Goal: Information Seeking & Learning: Learn about a topic

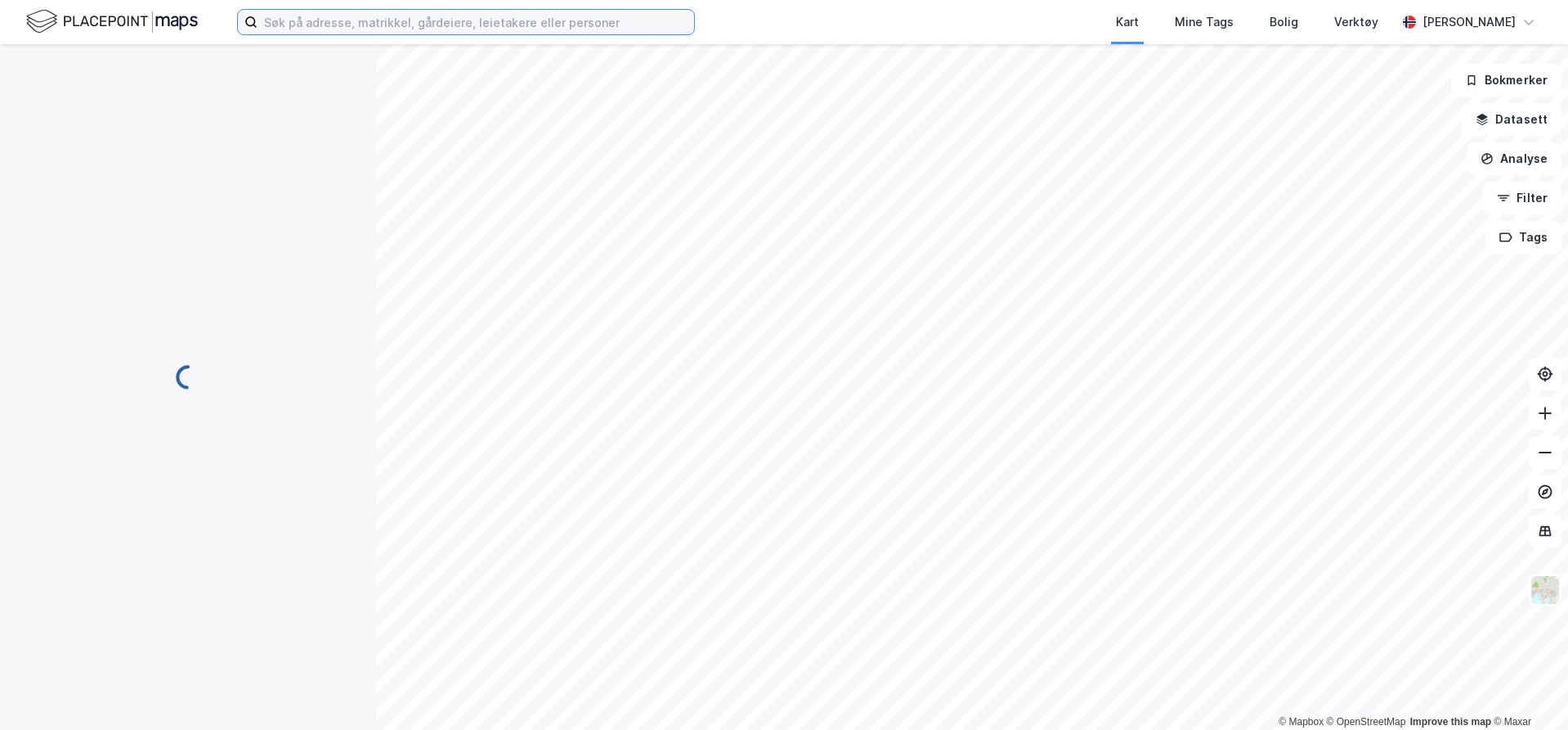
click at [512, 23] on input at bounding box center [475, 22] width 437 height 25
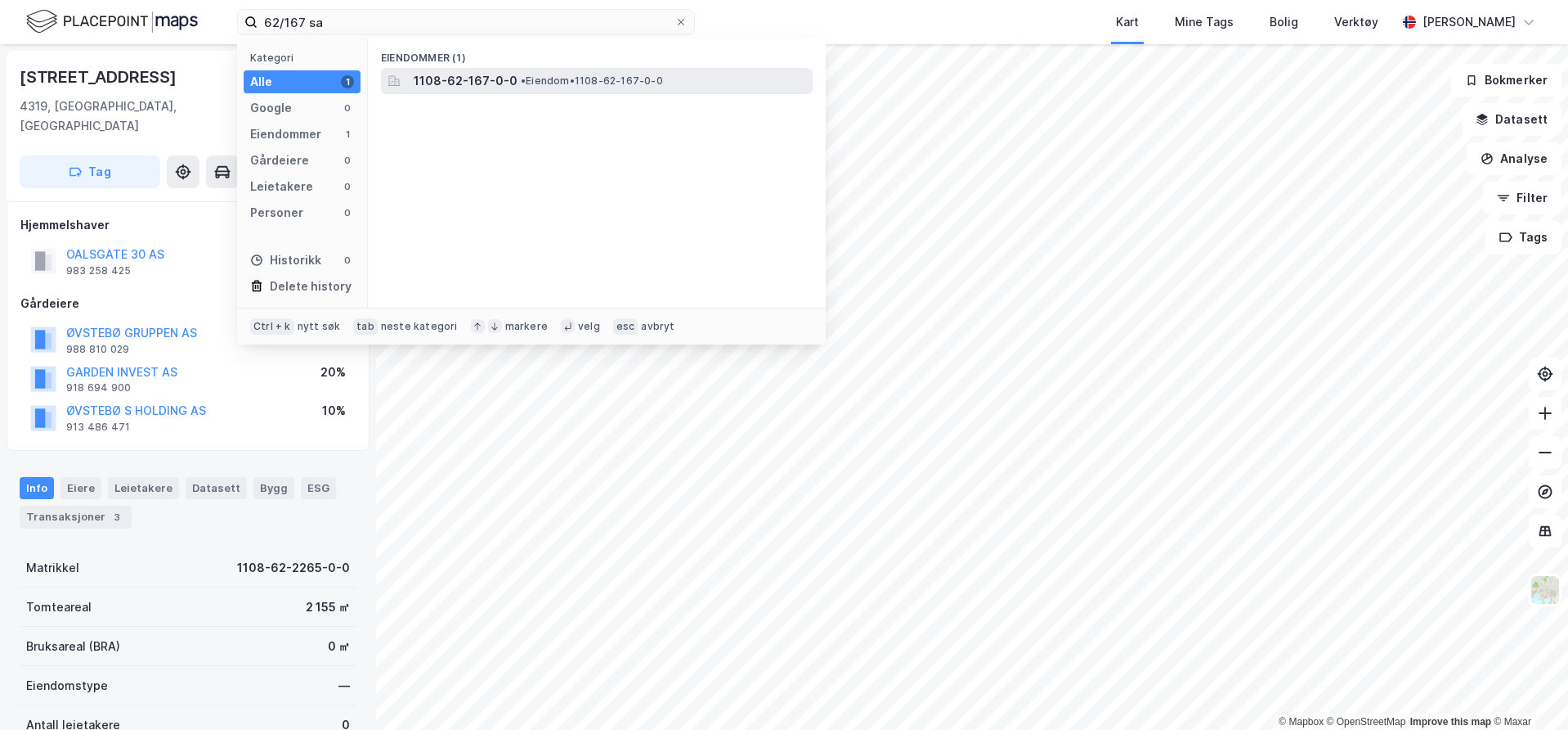
click at [480, 76] on span "1108-62-167-0-0" at bounding box center [465, 81] width 104 height 20
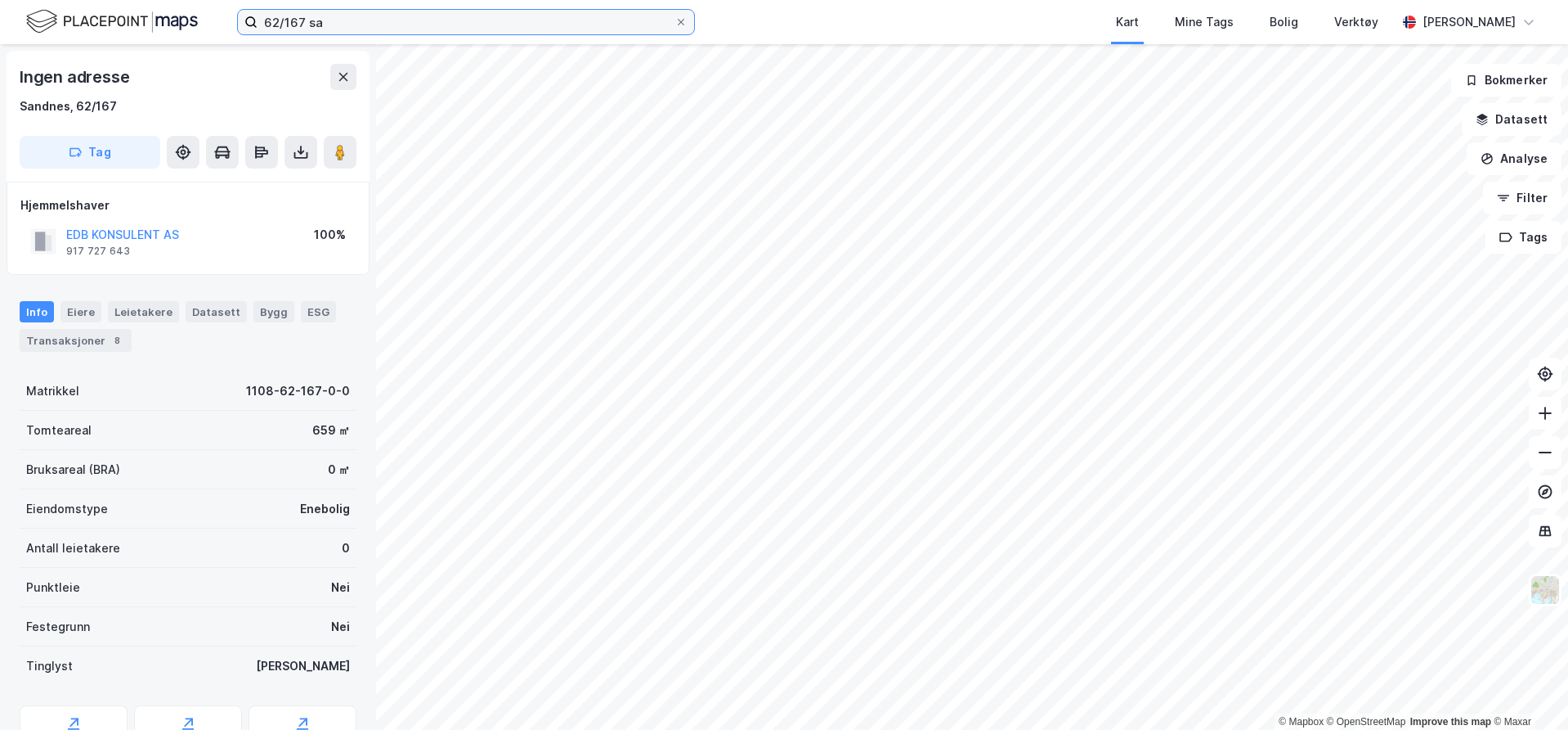
click at [443, 26] on input "62/167 sa" at bounding box center [465, 22] width 417 height 25
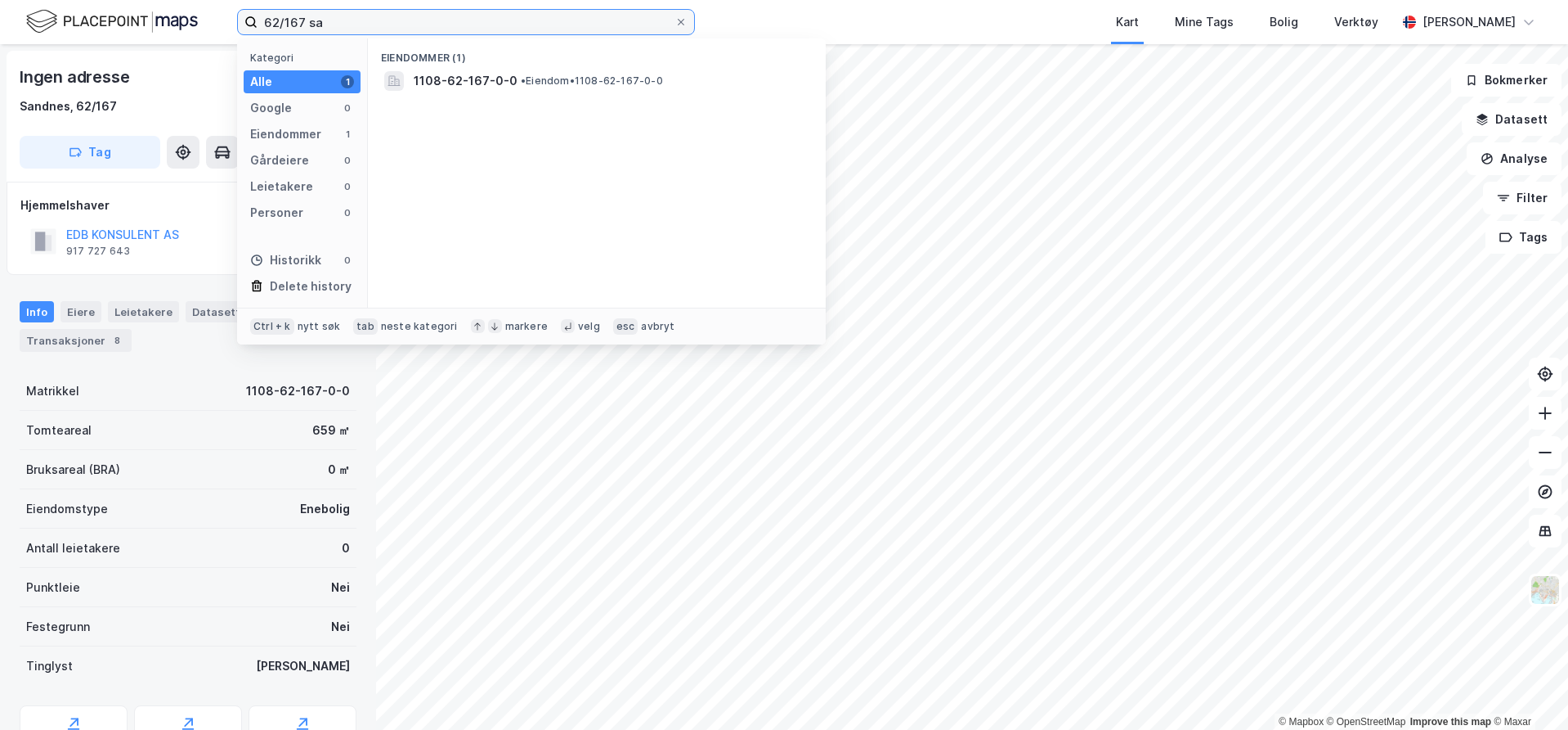
click at [443, 25] on input "62/167 sa" at bounding box center [465, 22] width 417 height 25
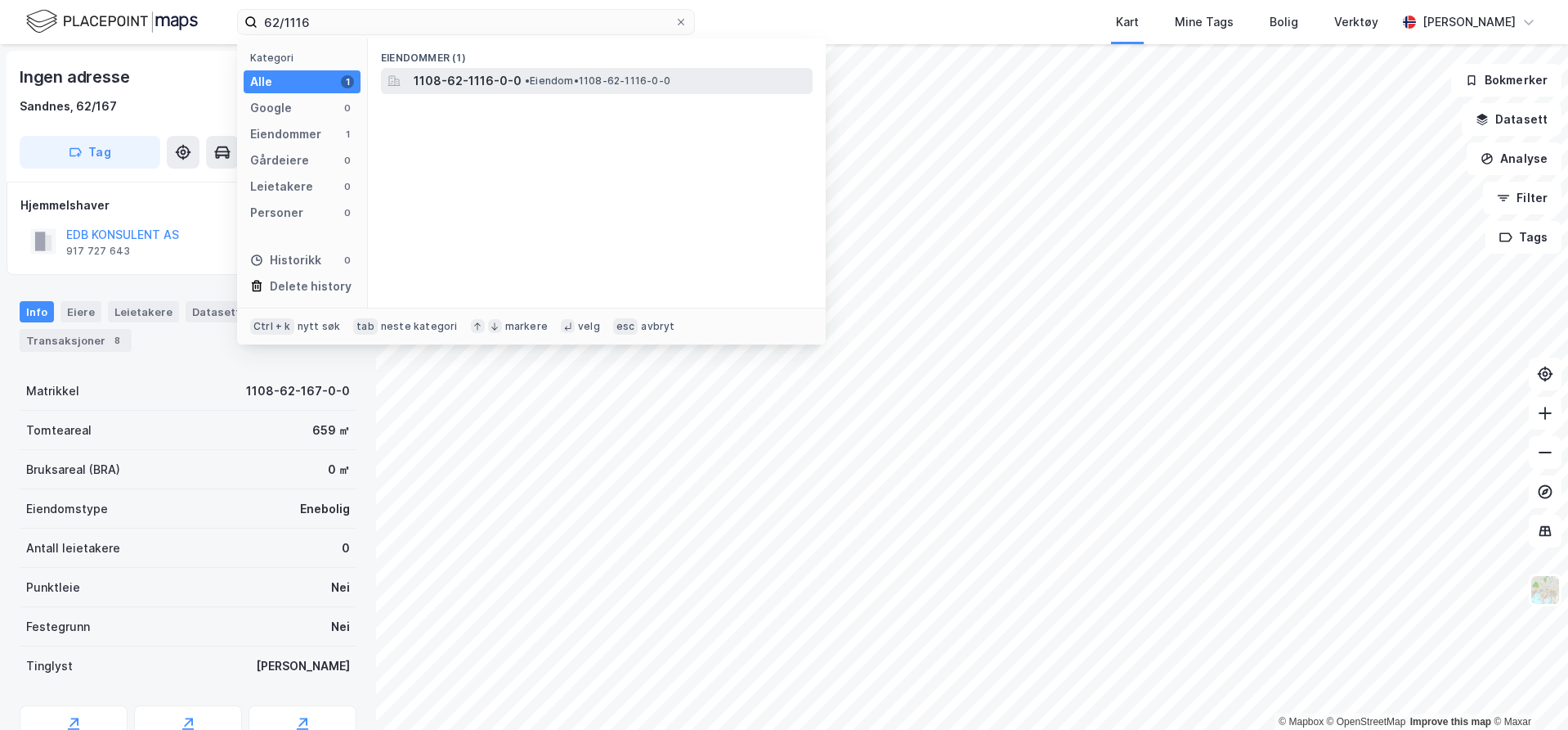
click at [481, 74] on span "1108-62-1116-0-0" at bounding box center [467, 81] width 108 height 20
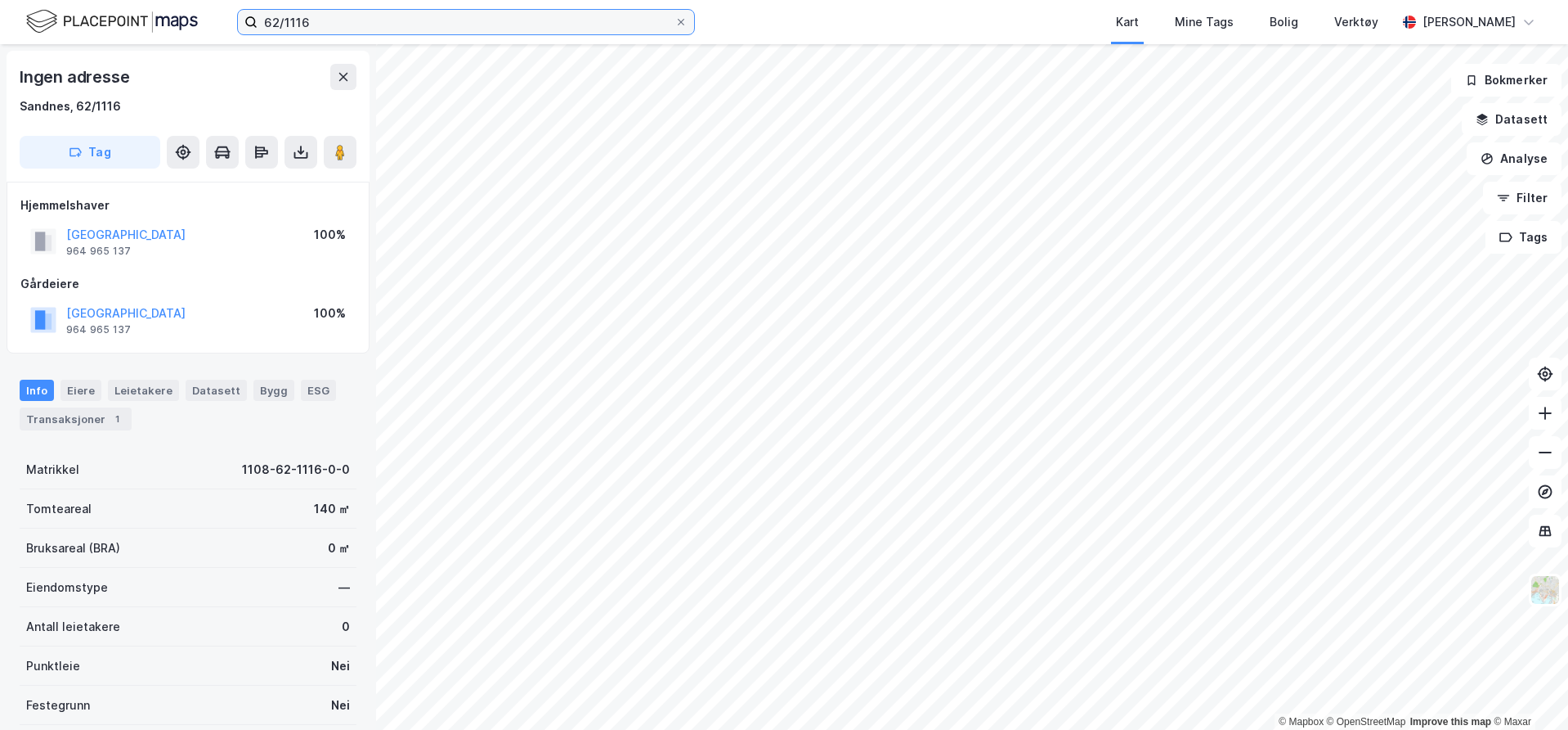
click at [378, 21] on input "62/1116" at bounding box center [465, 22] width 417 height 25
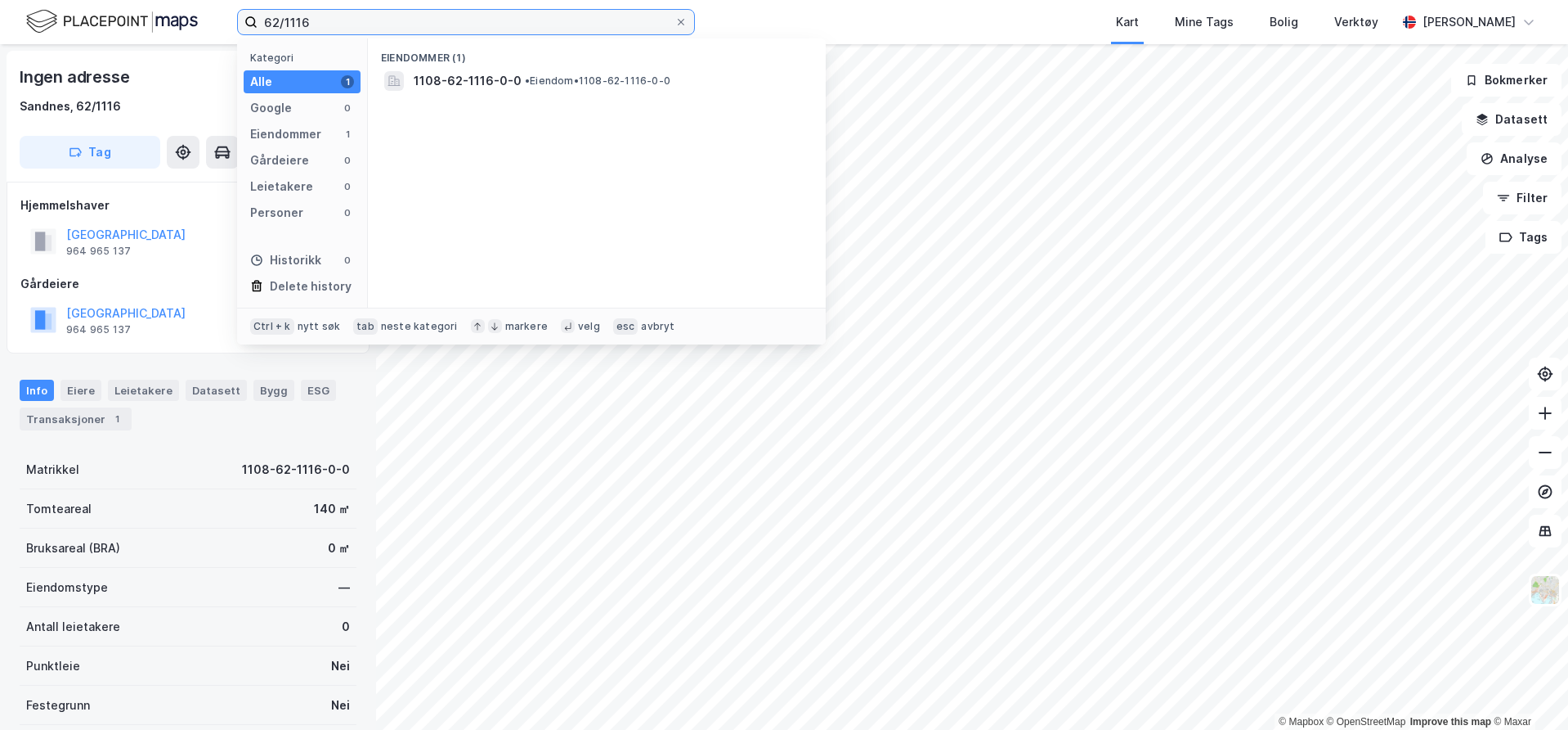
click at [378, 21] on input "62/1116" at bounding box center [465, 22] width 417 height 25
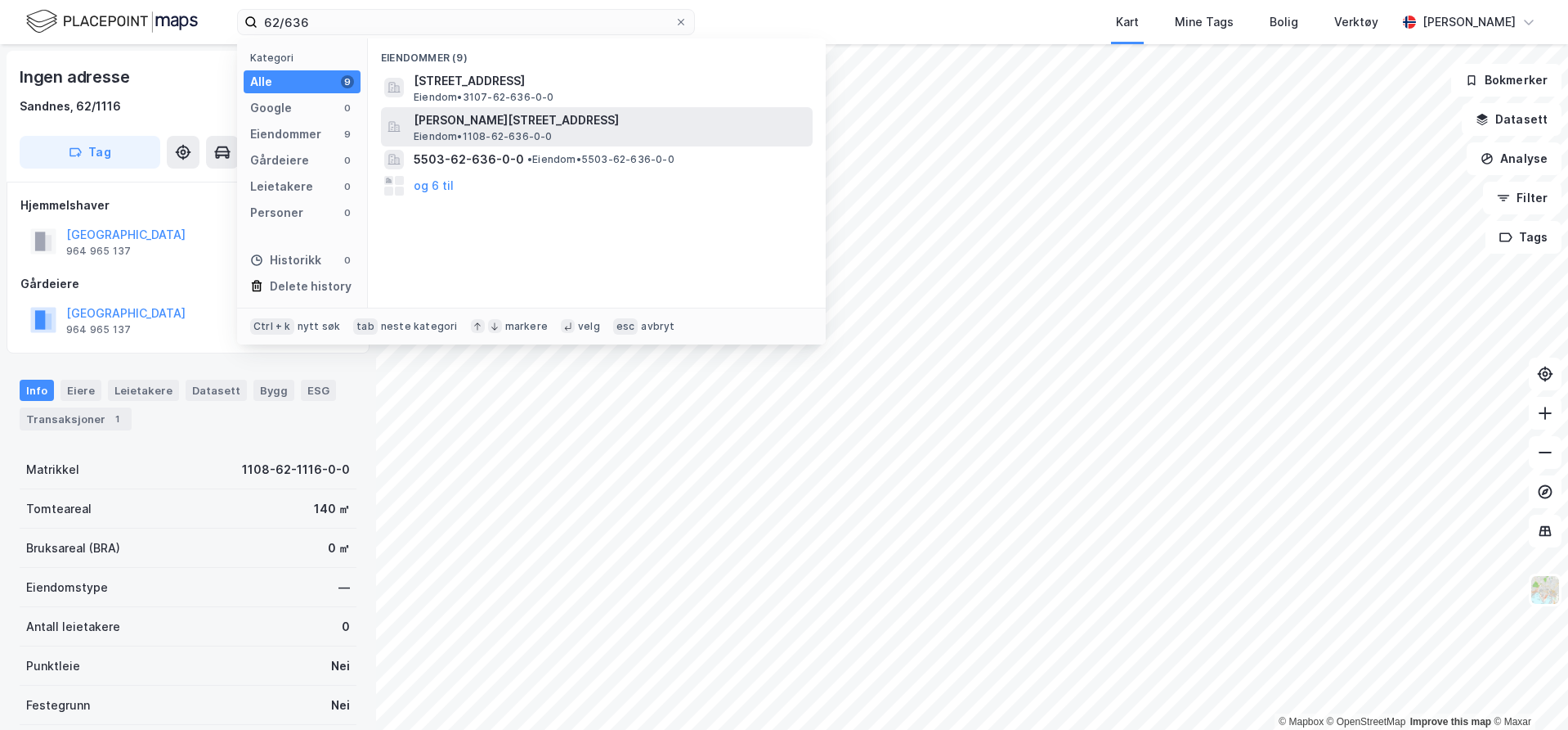
click at [504, 123] on span "Arne Garborgs vei 27A, 4319, SANDNES, SANDNES" at bounding box center [610, 120] width 392 height 20
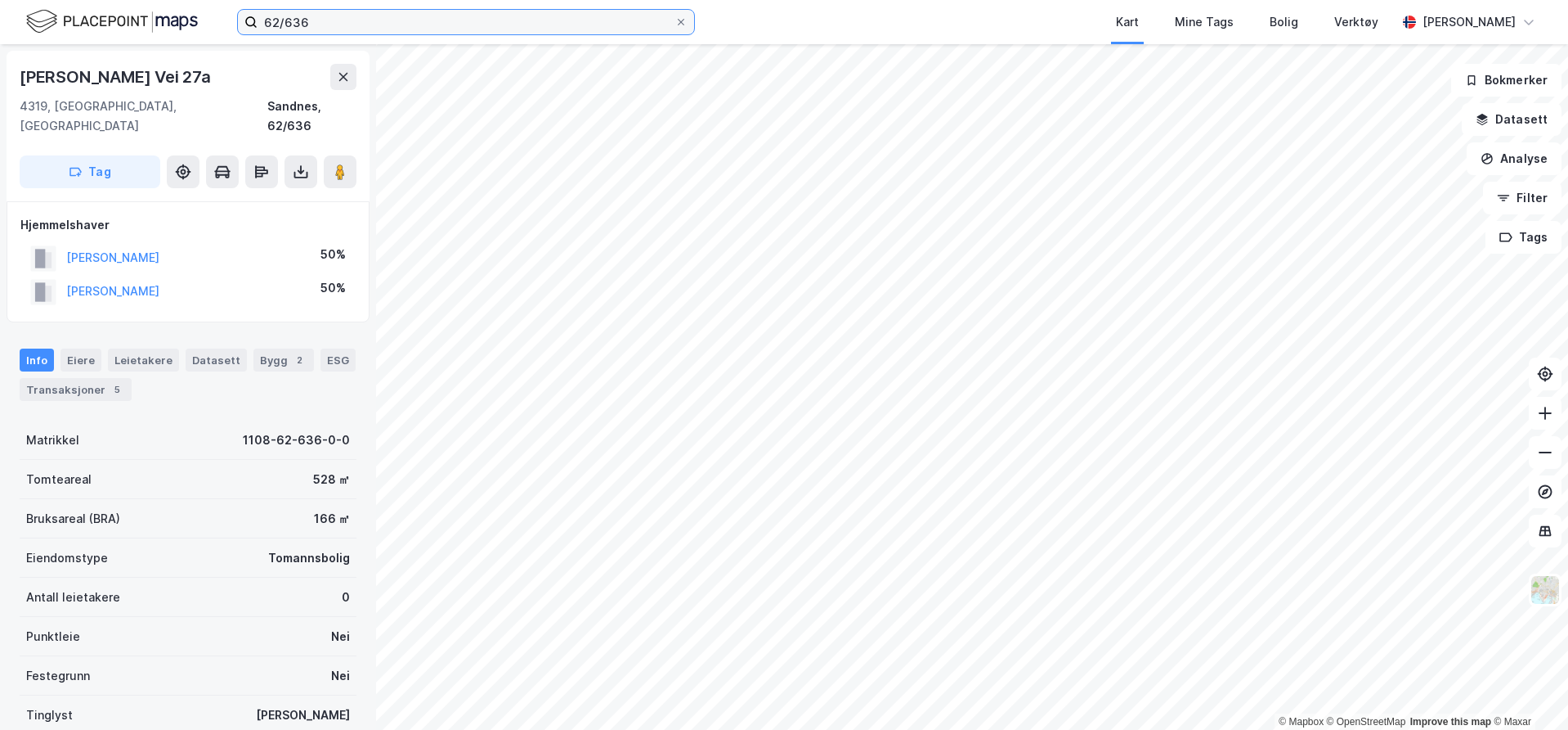
click at [353, 25] on input "62/636" at bounding box center [465, 22] width 417 height 25
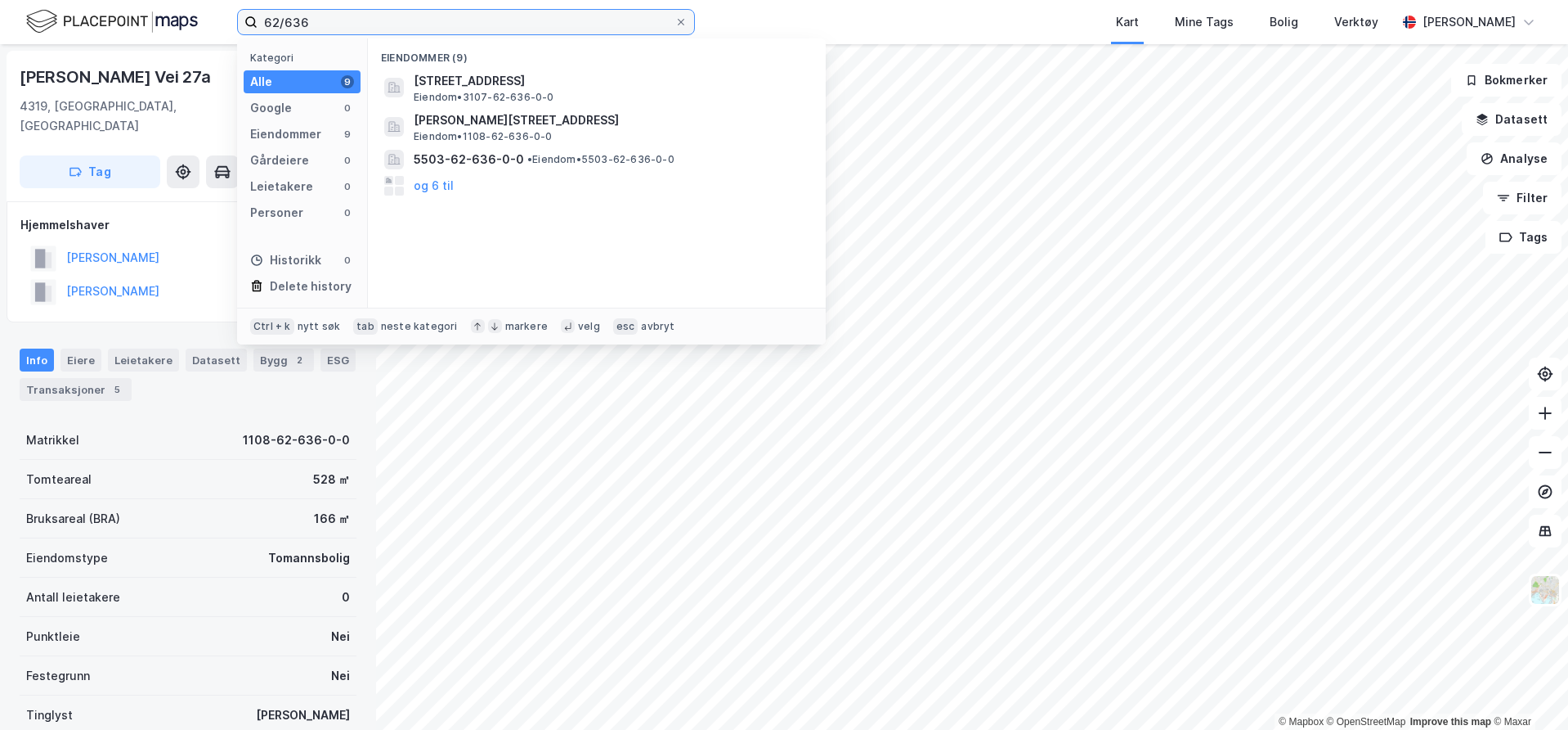
click at [353, 25] on input "62/636" at bounding box center [465, 22] width 417 height 25
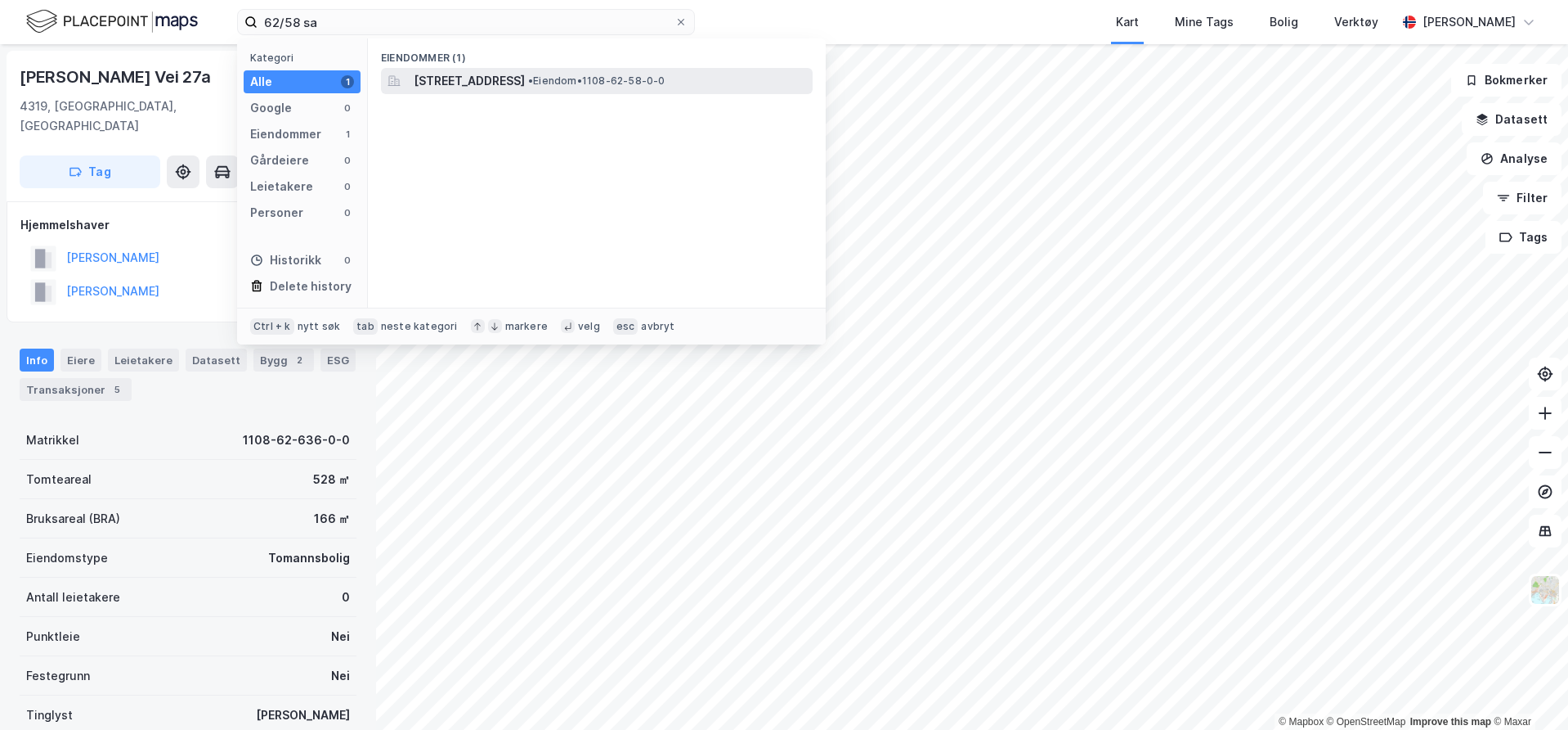
click at [473, 80] on span "Postveien 8A, 4319, SANDNES, SANDNES" at bounding box center [469, 81] width 111 height 20
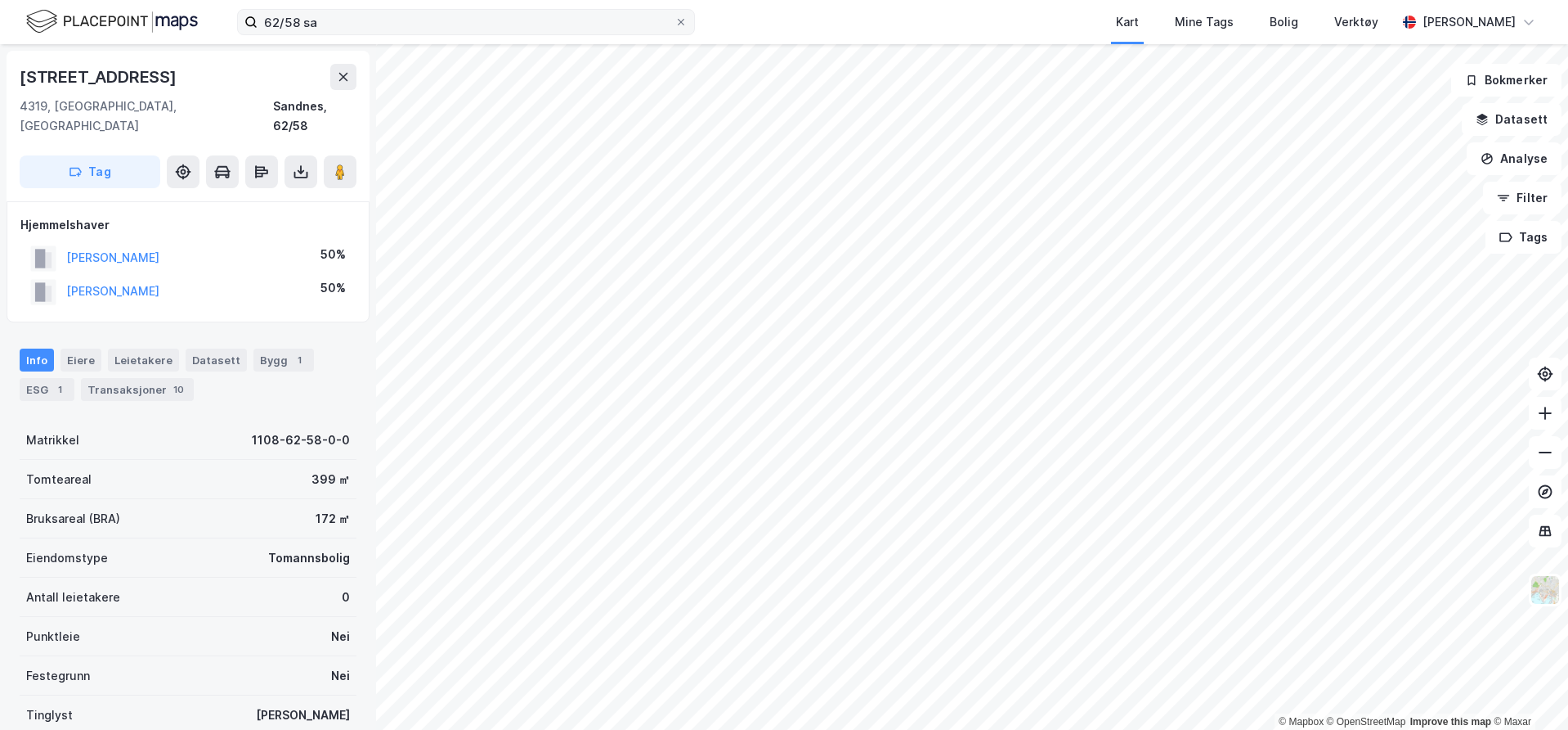
click at [369, 9] on label "62/58 sa" at bounding box center [466, 22] width 458 height 26
click at [369, 10] on input "62/58 sa" at bounding box center [465, 22] width 417 height 25
click at [373, 20] on input "62/58 sa" at bounding box center [465, 22] width 417 height 25
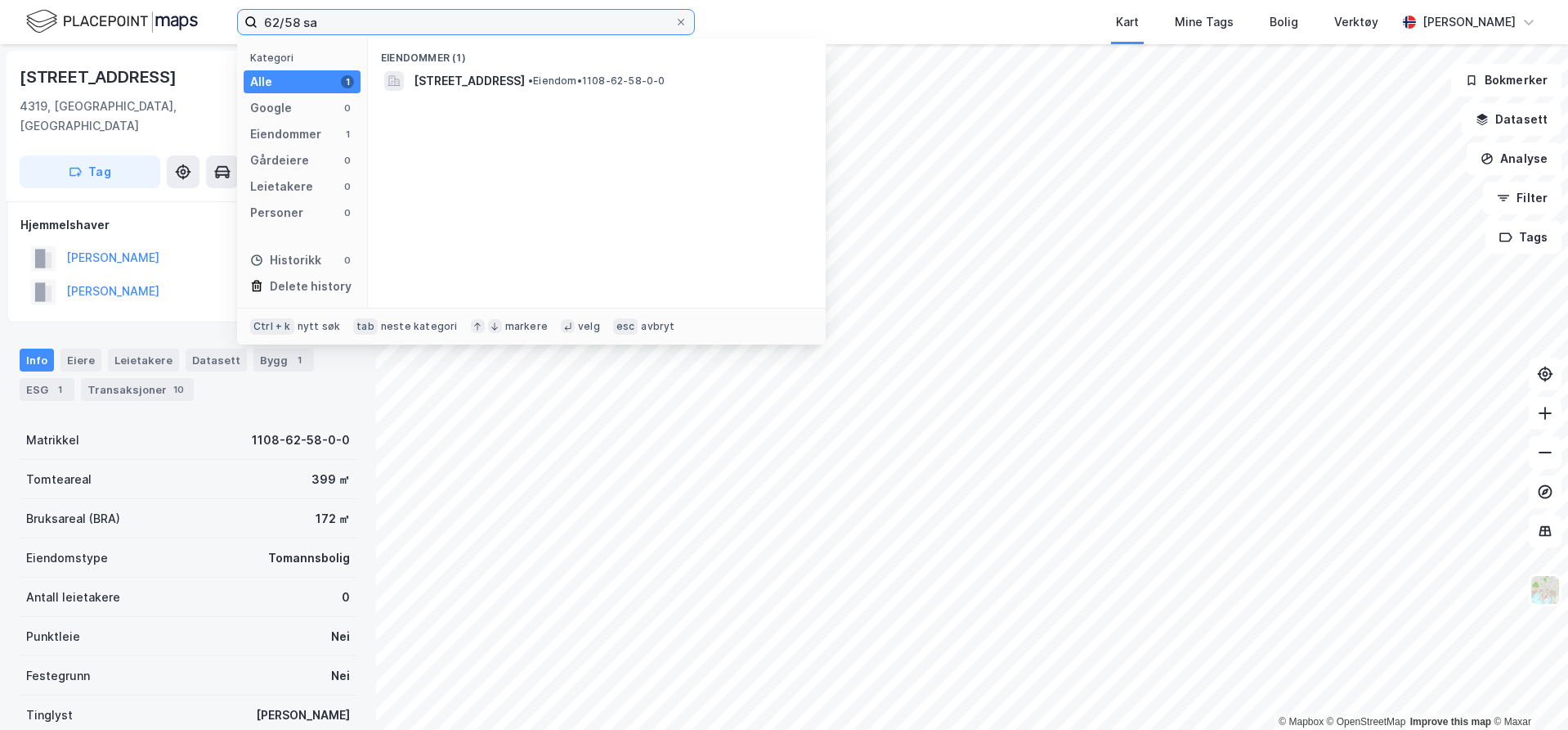
click at [373, 20] on input "62/58 sa" at bounding box center [465, 22] width 417 height 25
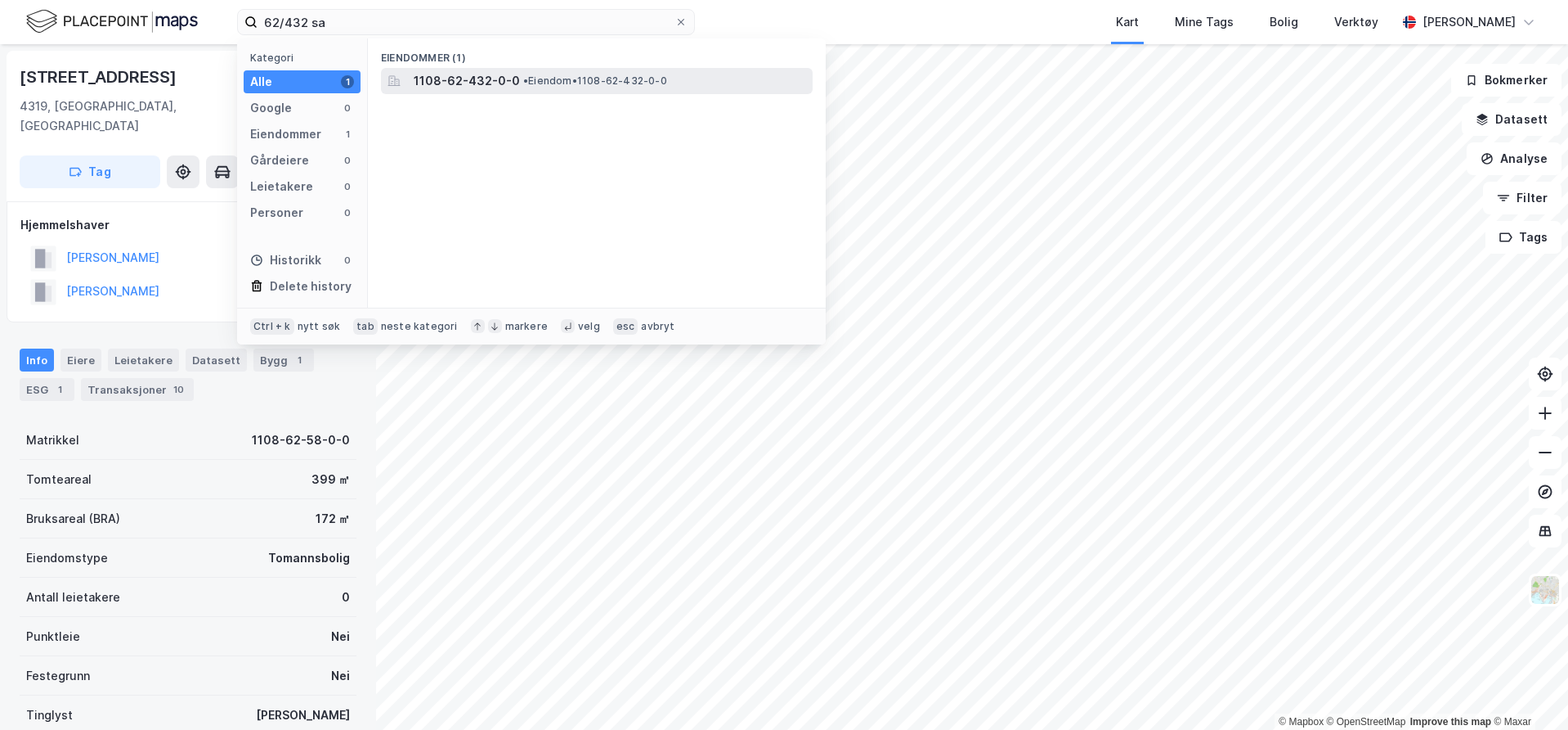
click at [443, 84] on span "1108-62-432-0-0" at bounding box center [466, 81] width 106 height 20
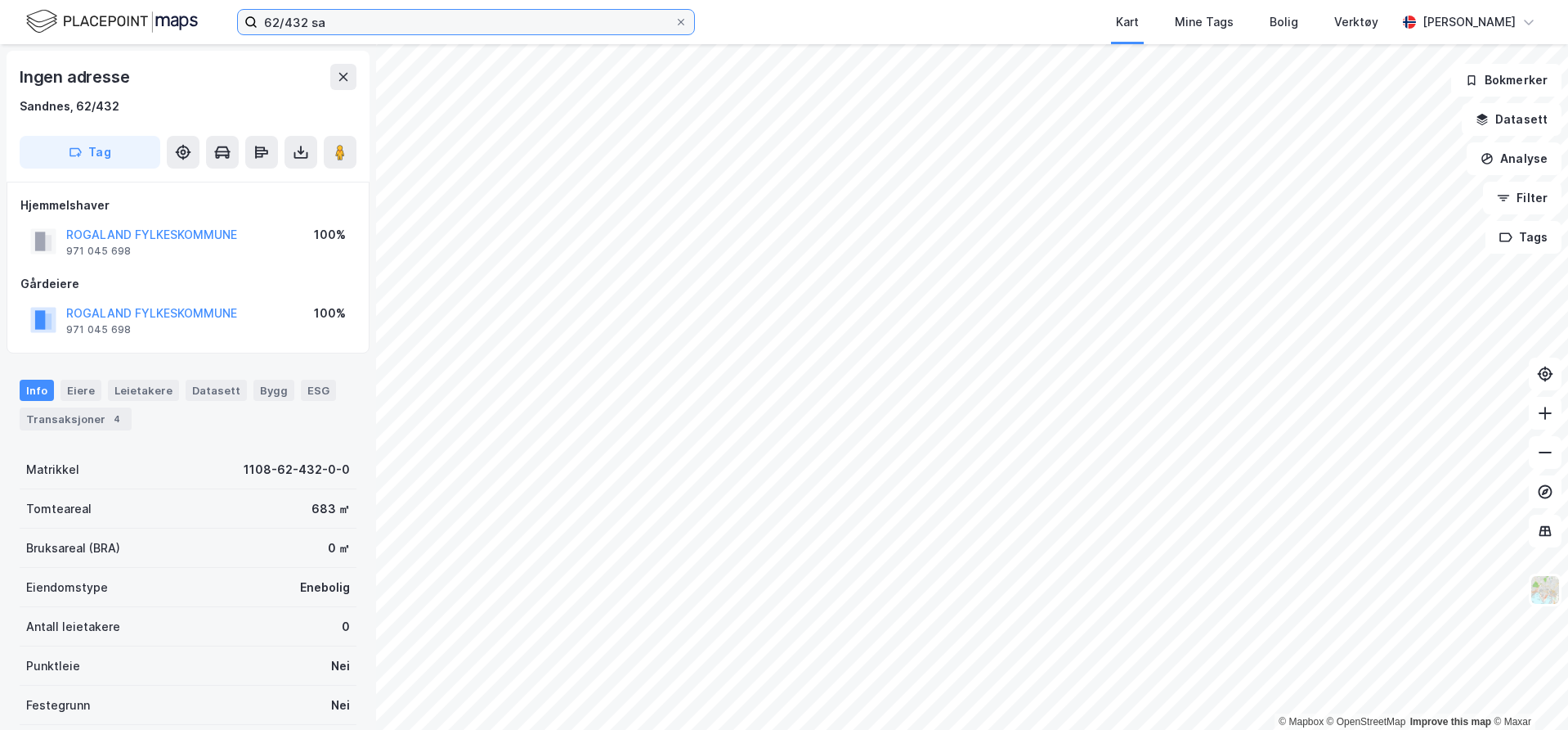
click at [323, 21] on input "62/432 sa" at bounding box center [465, 22] width 417 height 25
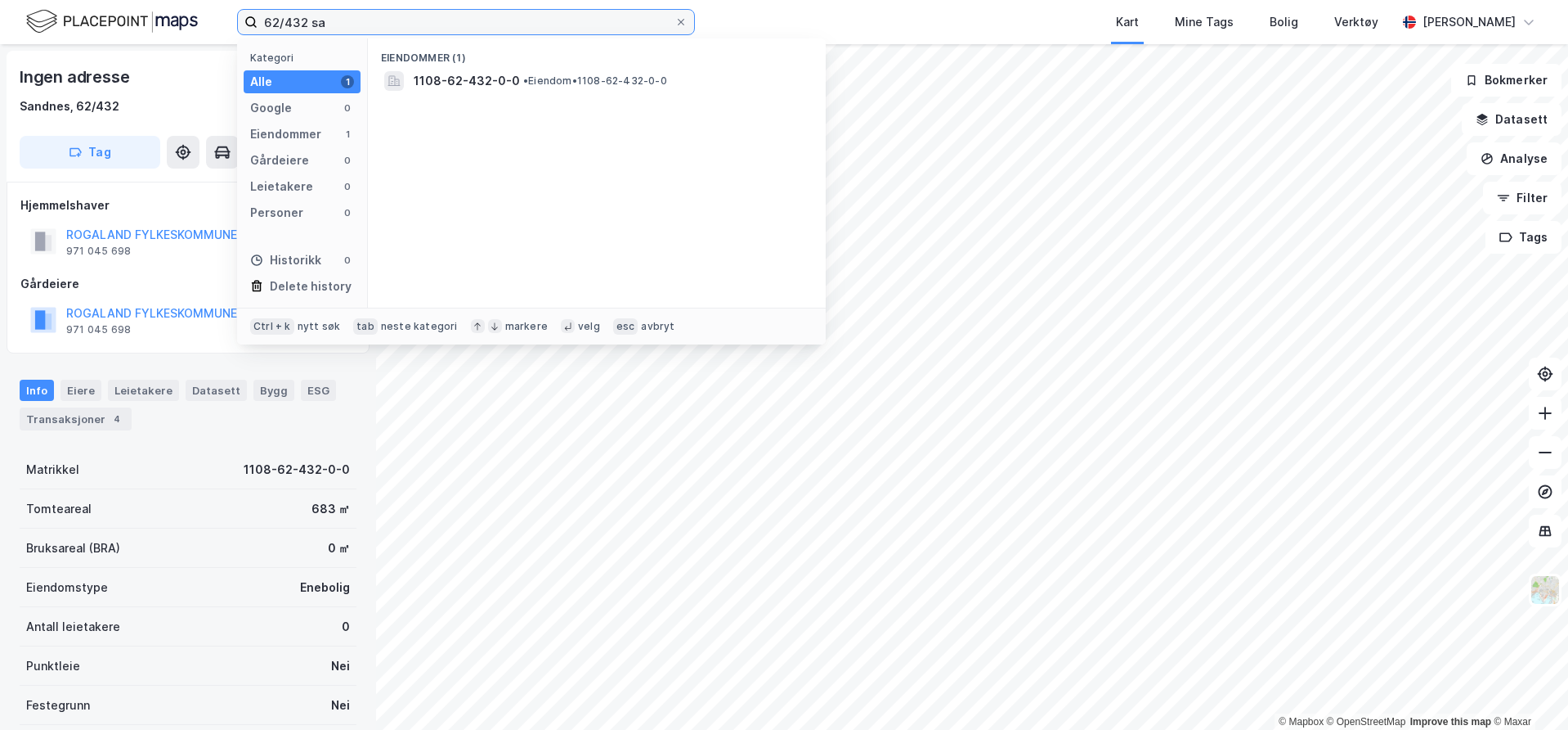
drag, startPoint x: 322, startPoint y: 21, endPoint x: 298, endPoint y: 21, distance: 24.0
click at [298, 21] on input "62/432 sa" at bounding box center [465, 22] width 417 height 25
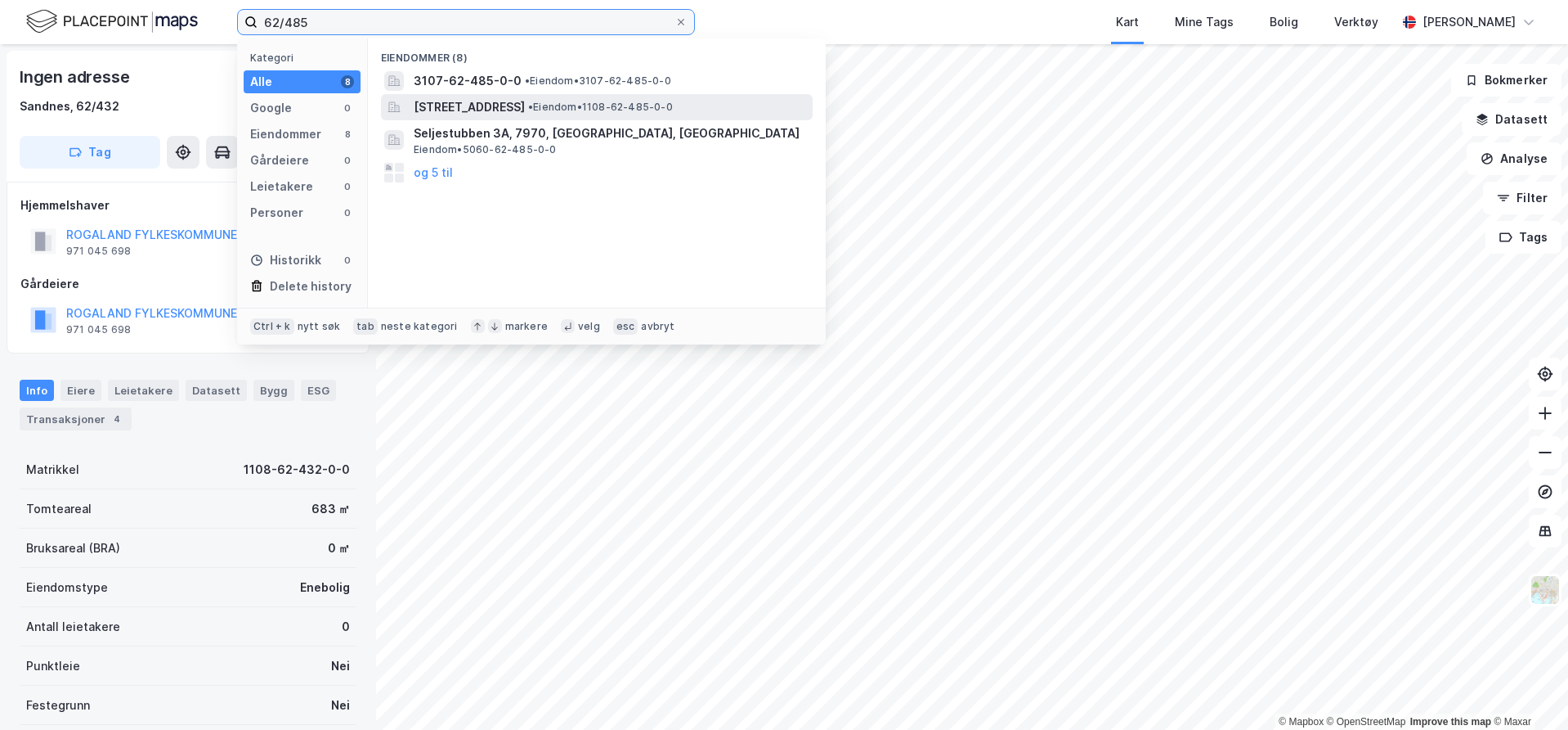
type input "62/485"
click at [525, 101] on span "Oalsgata 46, 4319, SANDNES, SANDNES" at bounding box center [469, 107] width 111 height 20
